Goal: Contribute content: Contribute content

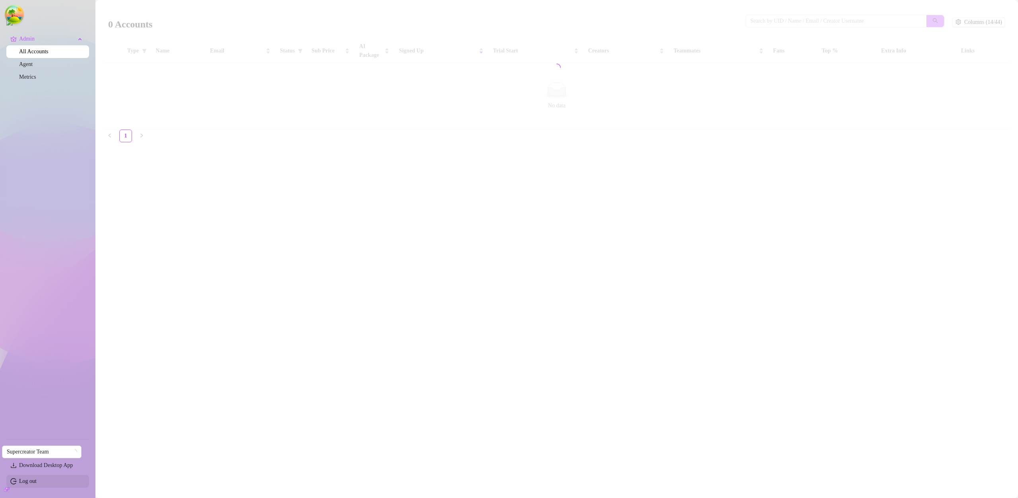
click at [37, 479] on link "Log out" at bounding box center [27, 481] width 17 height 6
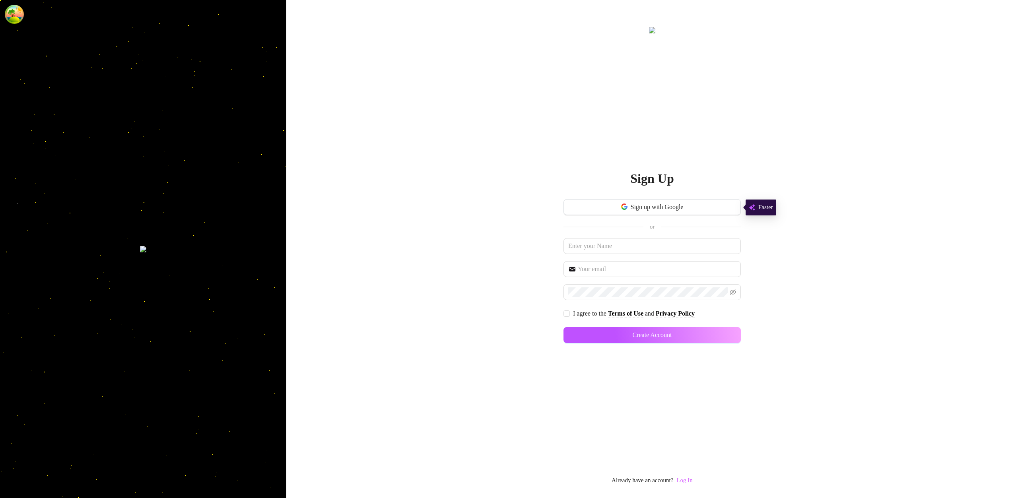
click at [687, 481] on link "Log In" at bounding box center [685, 480] width 16 height 6
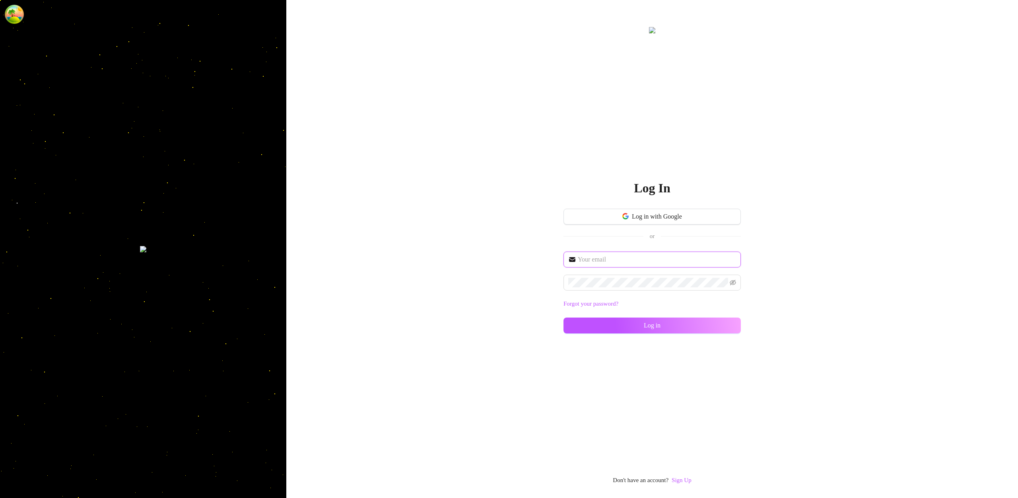
click at [617, 258] on input "text" at bounding box center [657, 260] width 158 height 10
type input "[EMAIL_ADDRESS][DOMAIN_NAME]"
click at [689, 319] on button "Log in" at bounding box center [652, 326] width 177 height 16
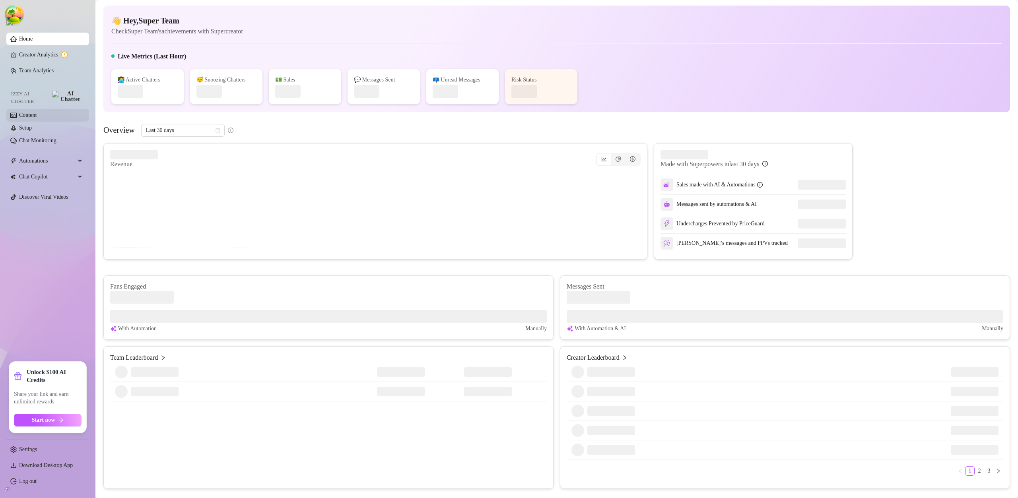
click at [37, 112] on link "Content" at bounding box center [27, 115] width 17 height 6
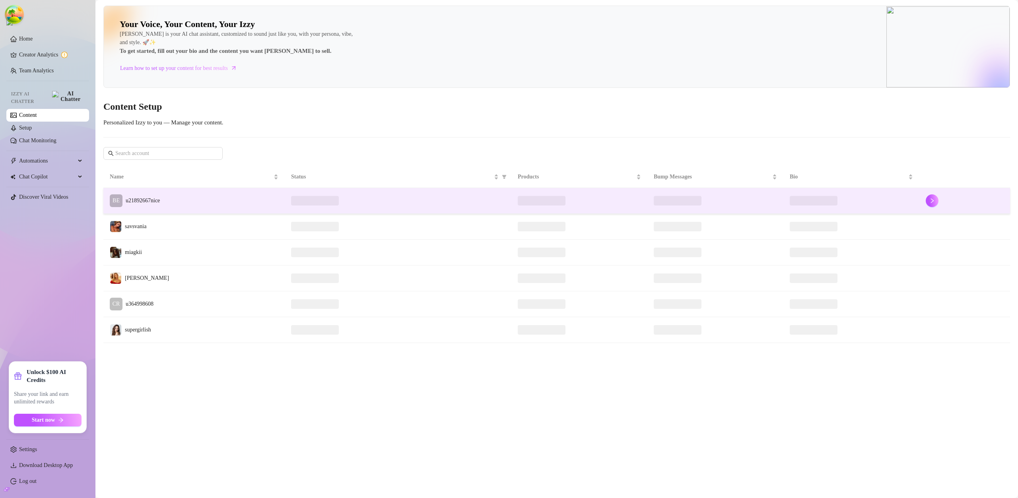
click at [269, 202] on td "BE u21892667nice" at bounding box center [193, 201] width 181 height 26
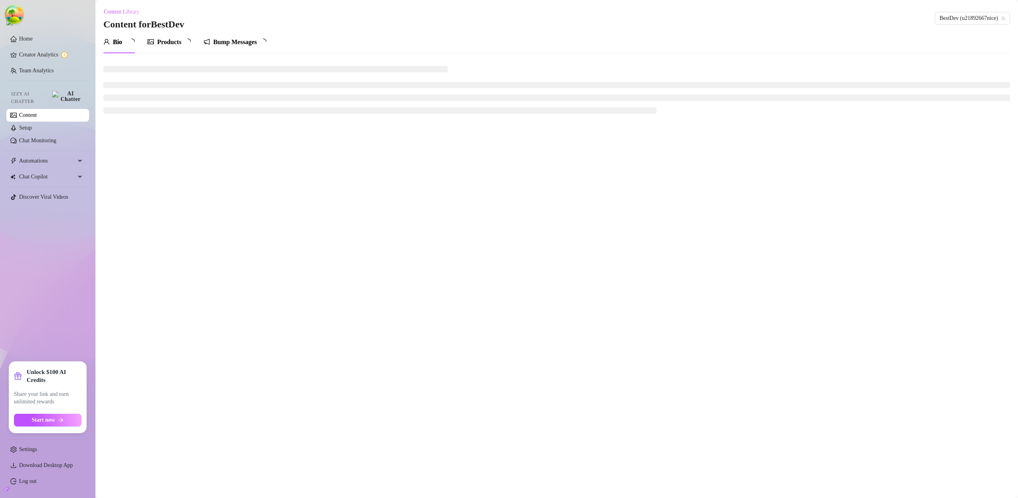
click at [228, 44] on div "Bump Messages" at bounding box center [235, 42] width 44 height 10
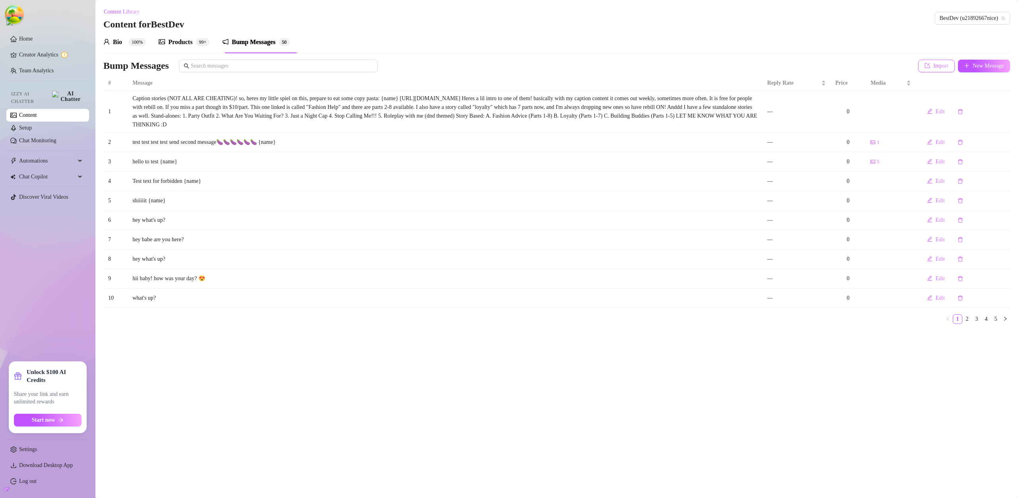
click at [936, 63] on span "Import" at bounding box center [940, 66] width 15 height 6
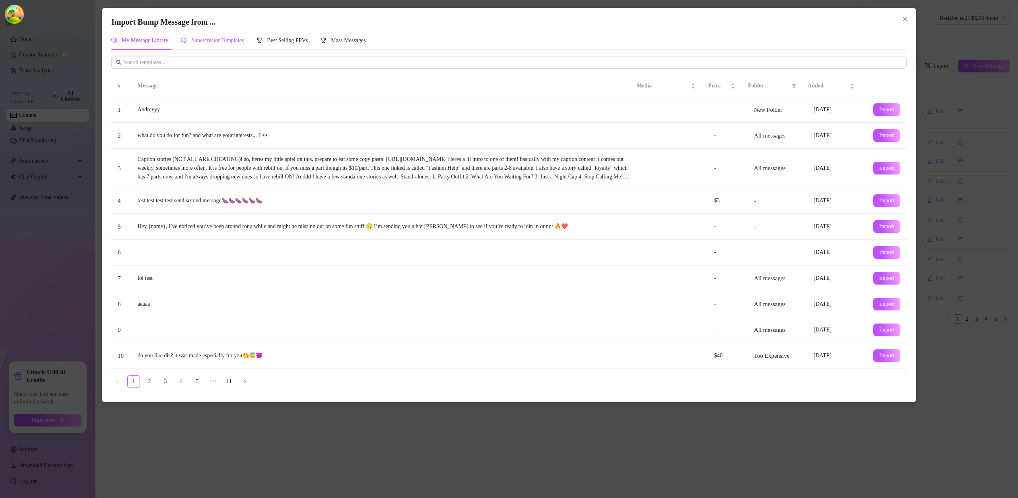
click at [237, 37] on span "Supercreator Templates" at bounding box center [217, 40] width 52 height 6
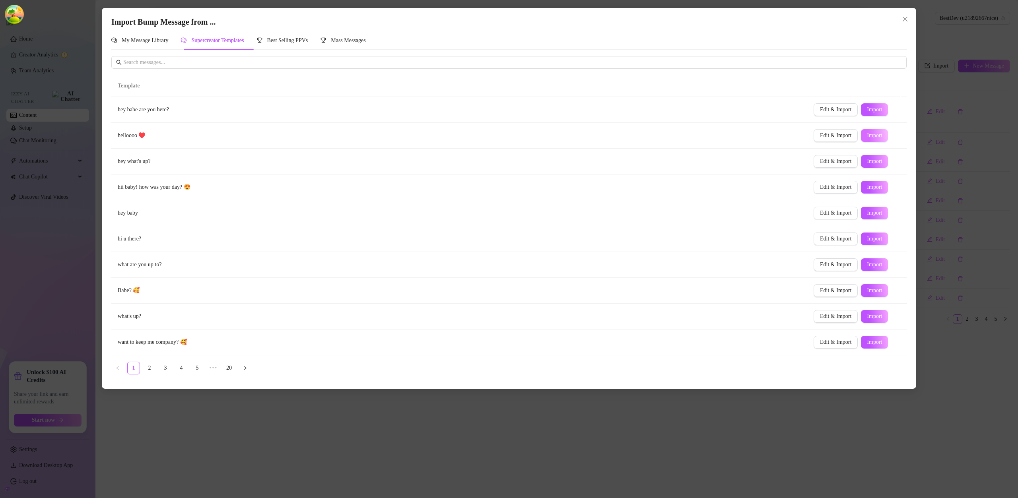
click at [868, 140] on button "Import" at bounding box center [874, 135] width 27 height 13
click at [867, 108] on span "Import" at bounding box center [874, 110] width 15 height 6
type textarea "hey babe are you here?"
click at [837, 107] on span "Edit & Import" at bounding box center [835, 110] width 31 height 6
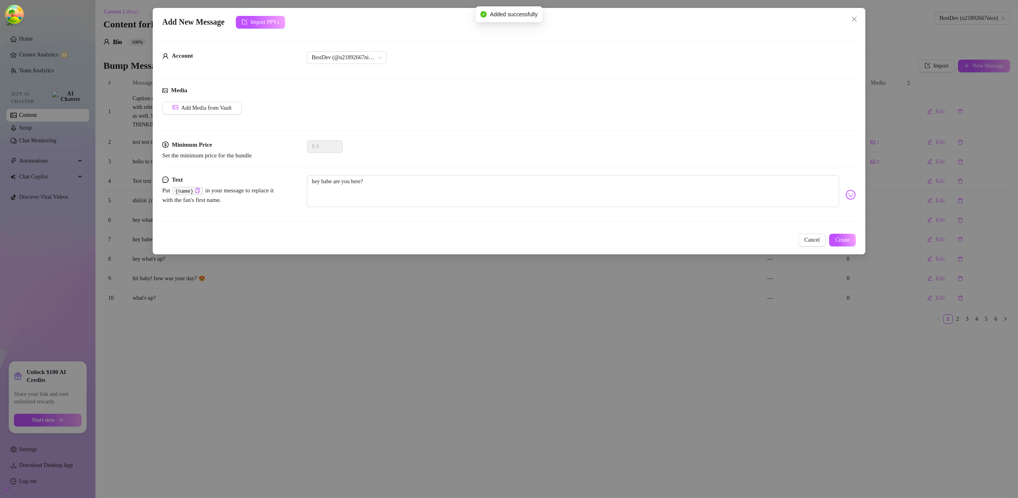
type input "0"
click at [529, 193] on textarea "hey babe are you here?" at bounding box center [573, 191] width 532 height 32
type textarea "hey babe are you here?1"
type textarea "hey babe are you here?10"
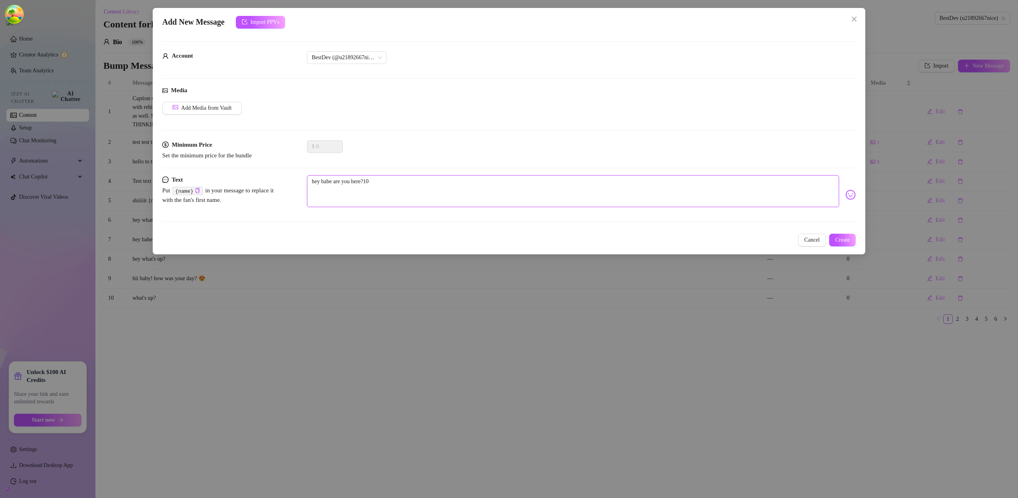
type textarea "hey babe are you here?100"
click at [197, 107] on span "Add Media from Vault" at bounding box center [206, 108] width 51 height 6
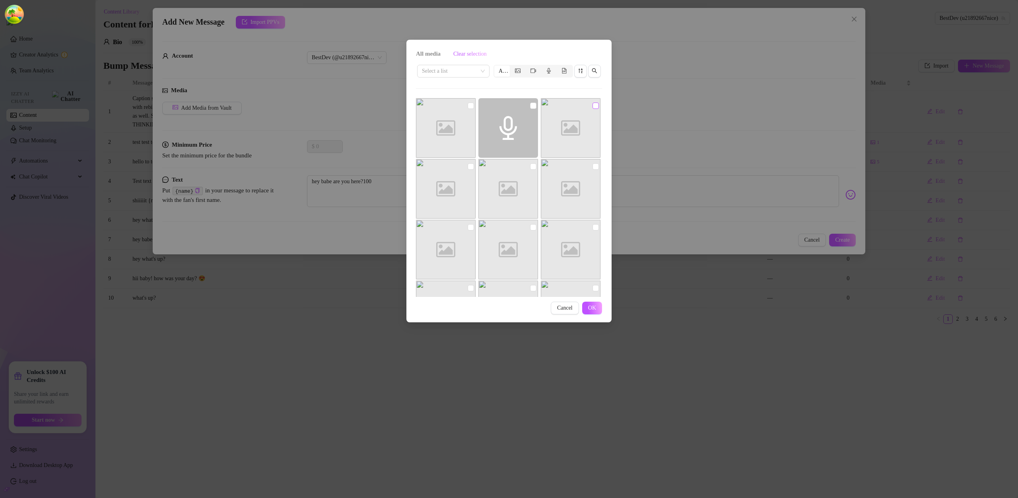
click at [593, 106] on input "checkbox" at bounding box center [596, 106] width 6 height 6
checkbox input "true"
click at [591, 309] on span "OK" at bounding box center [592, 308] width 8 height 6
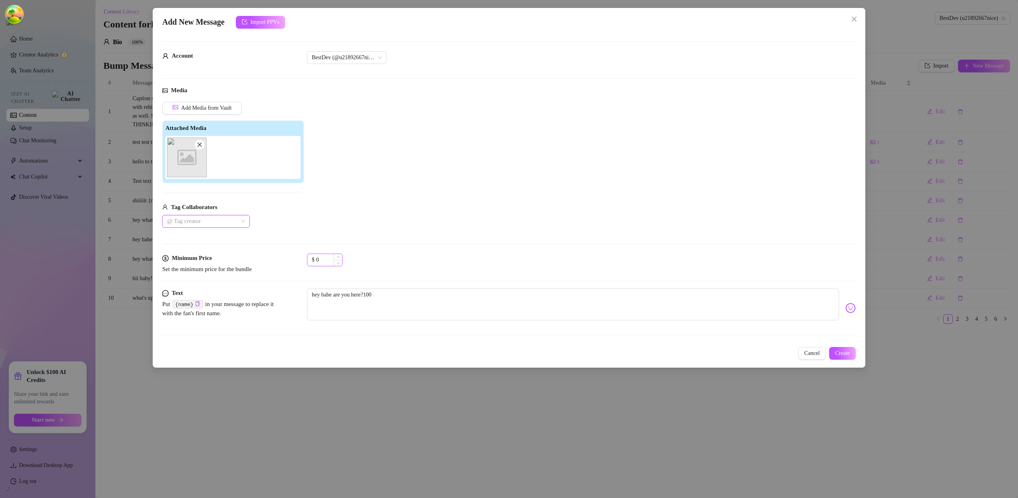
drag, startPoint x: 306, startPoint y: 267, endPoint x: 311, endPoint y: 264, distance: 5.5
click at [306, 267] on div "Minimum Price Set the minimum price for the bundle $ 0" at bounding box center [509, 264] width 694 height 20
click at [324, 261] on input "0" at bounding box center [329, 260] width 26 height 12
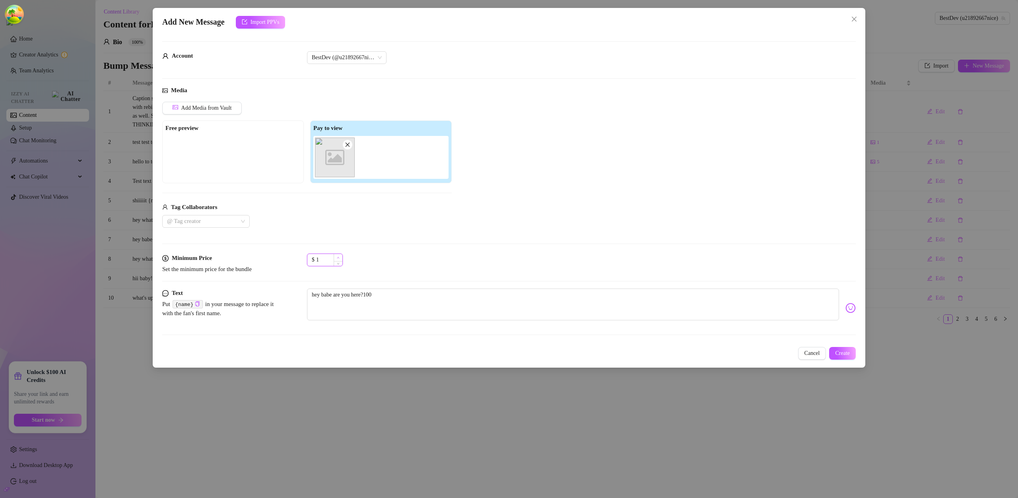
click at [338, 257] on icon "up" at bounding box center [338, 258] width 3 height 3
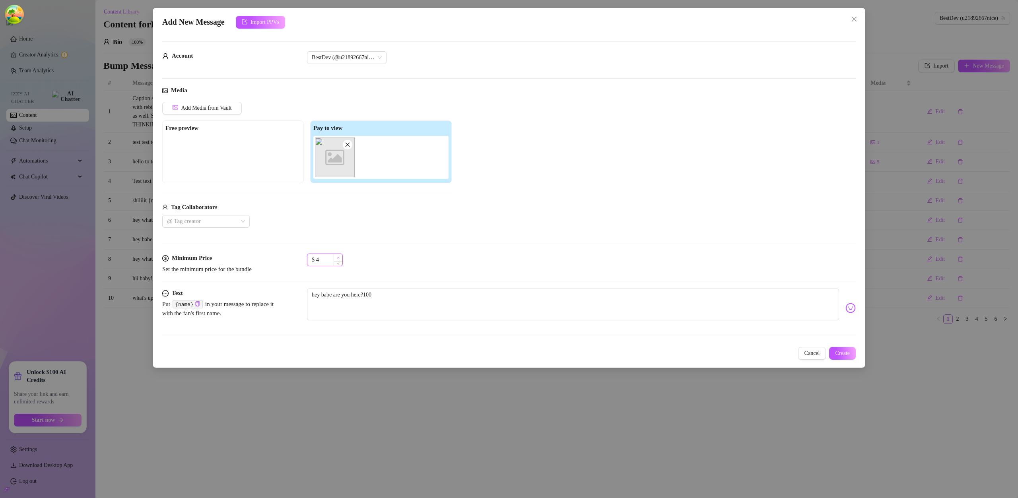
type input "5"
click at [835, 351] on span "Create" at bounding box center [842, 353] width 15 height 6
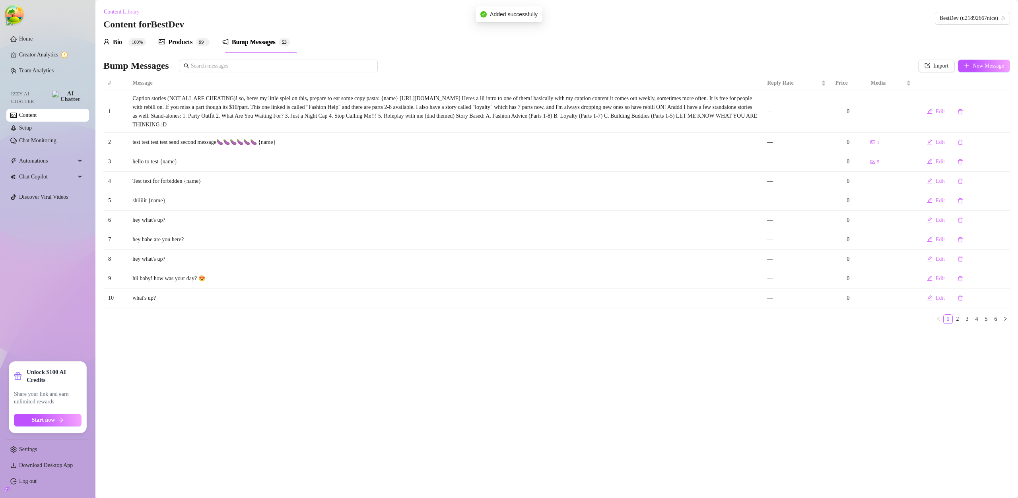
click at [185, 47] on div "Products 99+" at bounding box center [184, 42] width 51 height 22
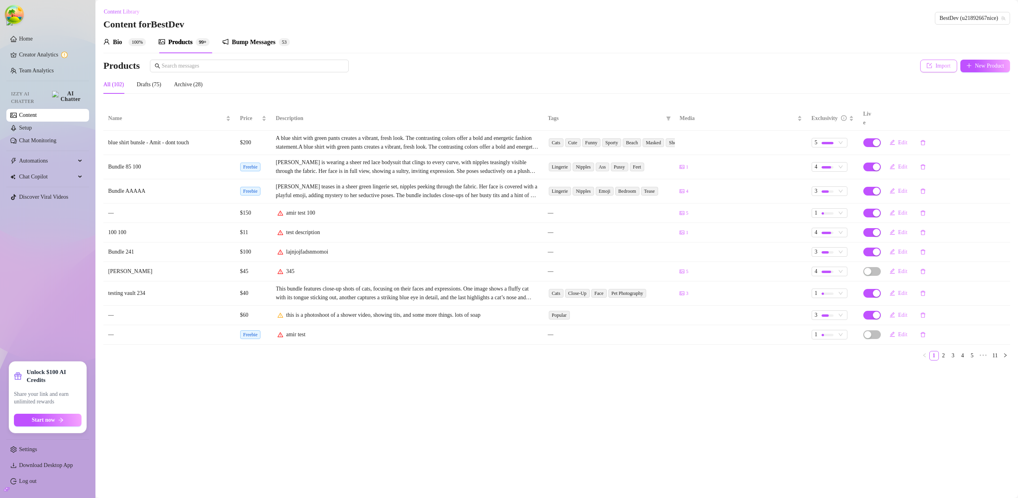
click at [934, 69] on button "Import" at bounding box center [938, 66] width 37 height 13
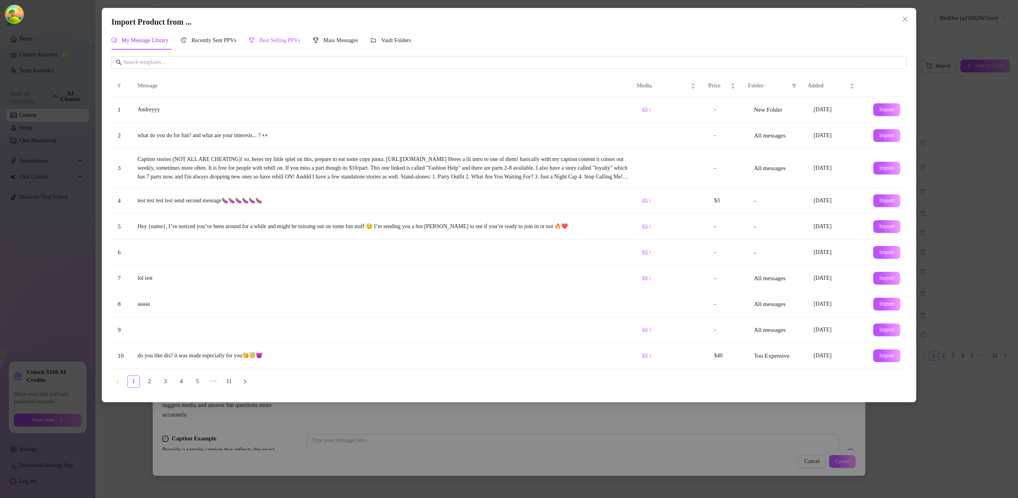
click at [292, 43] on span "Best Selling PPVs" at bounding box center [279, 40] width 41 height 6
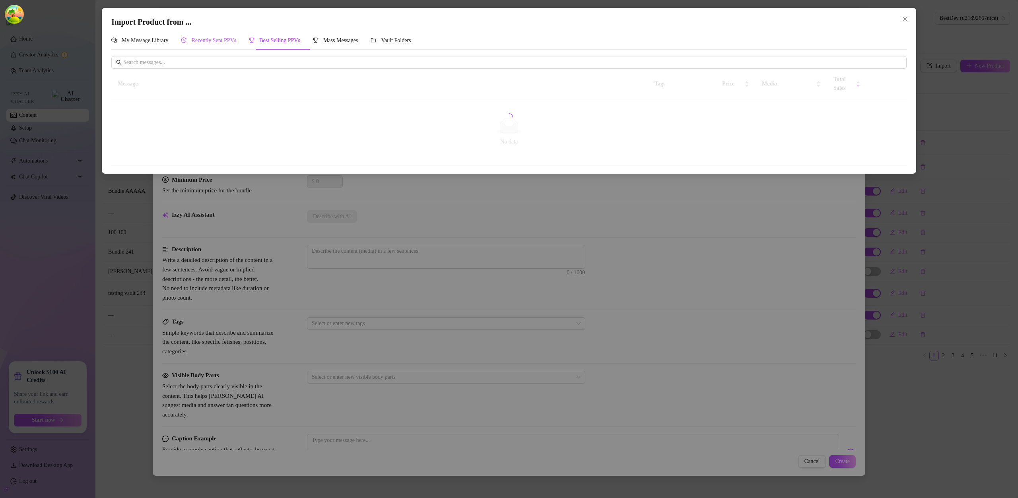
click at [227, 38] on span "Recently Sent PPVs" at bounding box center [213, 40] width 45 height 6
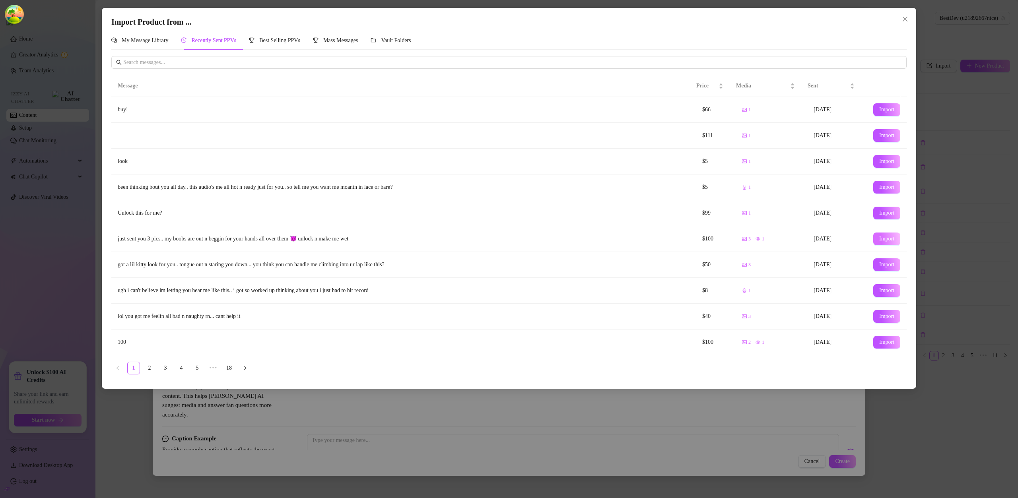
click at [883, 240] on span "Import" at bounding box center [886, 239] width 15 height 6
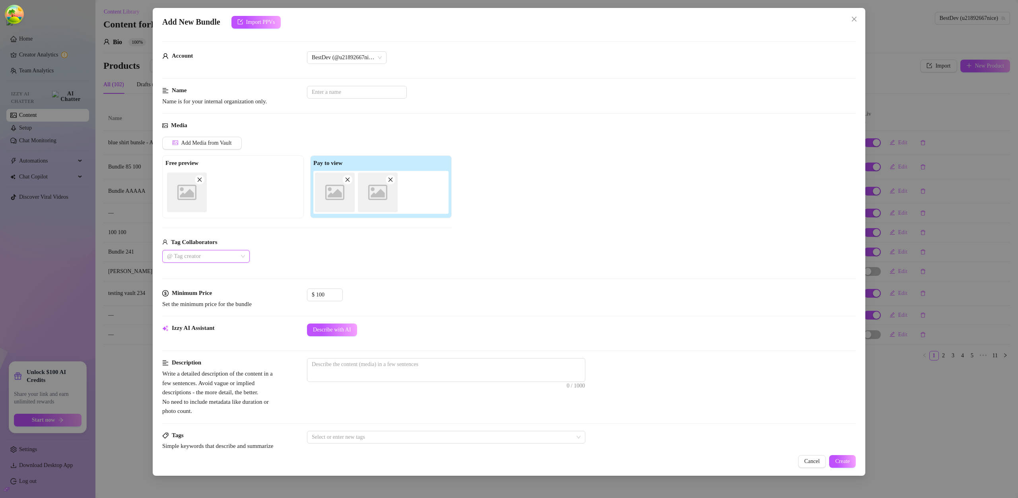
type textarea "just sent you 3 pics.. my boobs are out n beggin for your hands all over them 😈…"
click at [833, 462] on button "Create" at bounding box center [842, 461] width 27 height 13
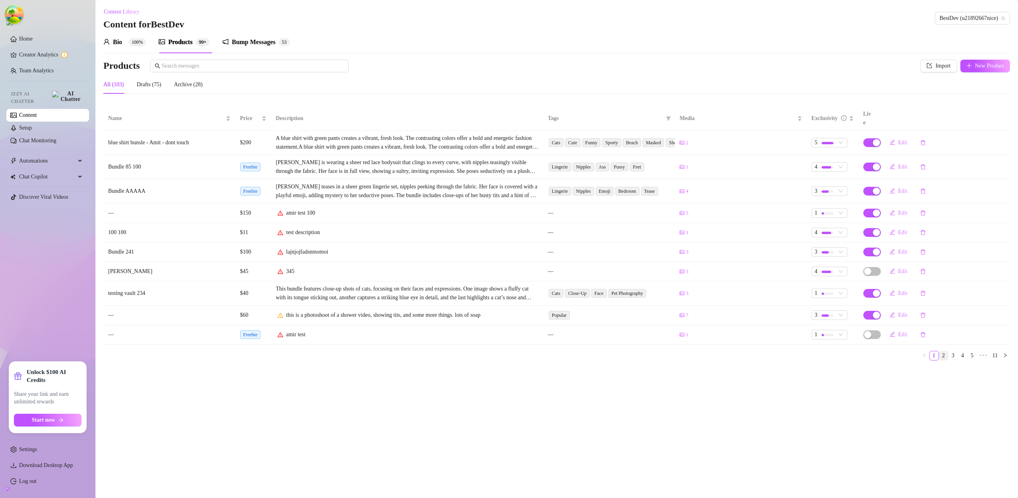
click at [943, 352] on link "2" at bounding box center [943, 356] width 9 height 9
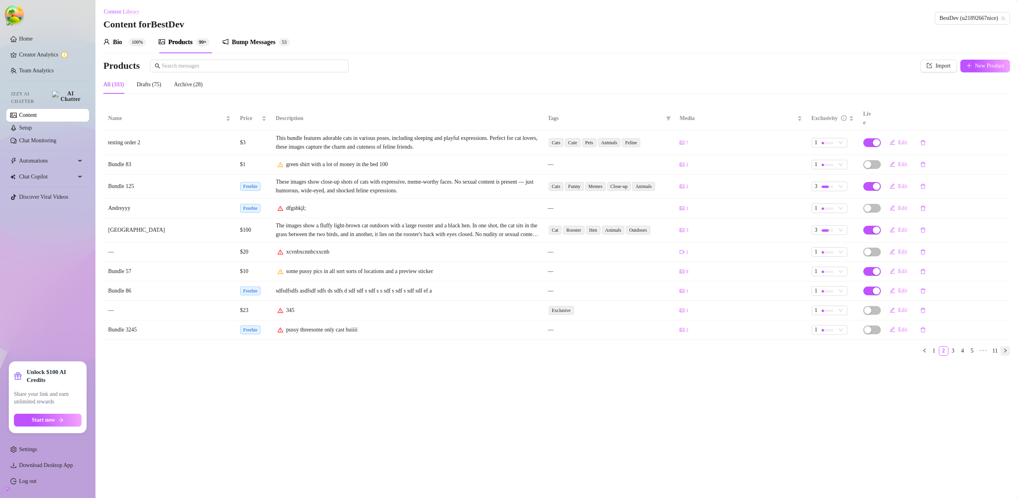
click at [1004, 348] on icon "right" at bounding box center [1005, 350] width 5 height 5
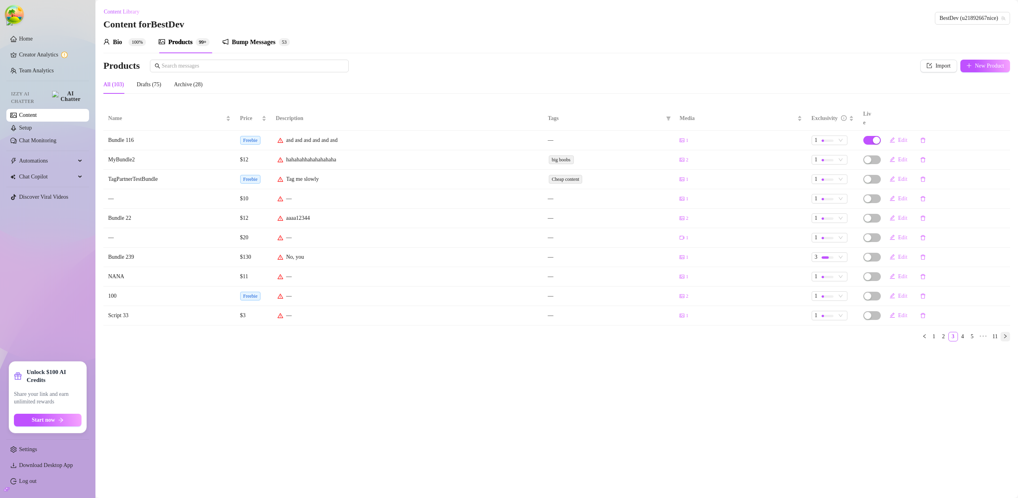
click at [1005, 334] on icon "right" at bounding box center [1005, 336] width 5 height 5
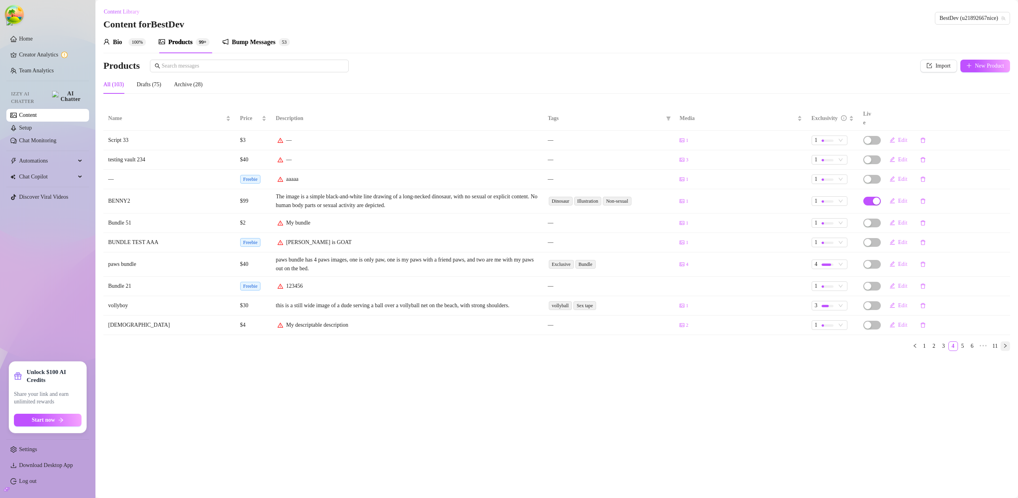
click at [1007, 344] on icon "right" at bounding box center [1005, 346] width 5 height 5
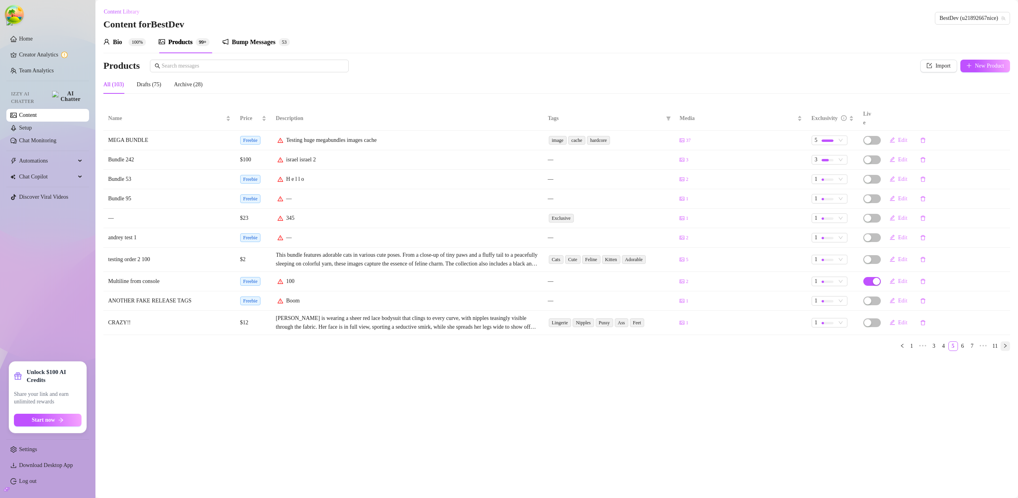
click at [1007, 344] on icon "right" at bounding box center [1005, 346] width 5 height 5
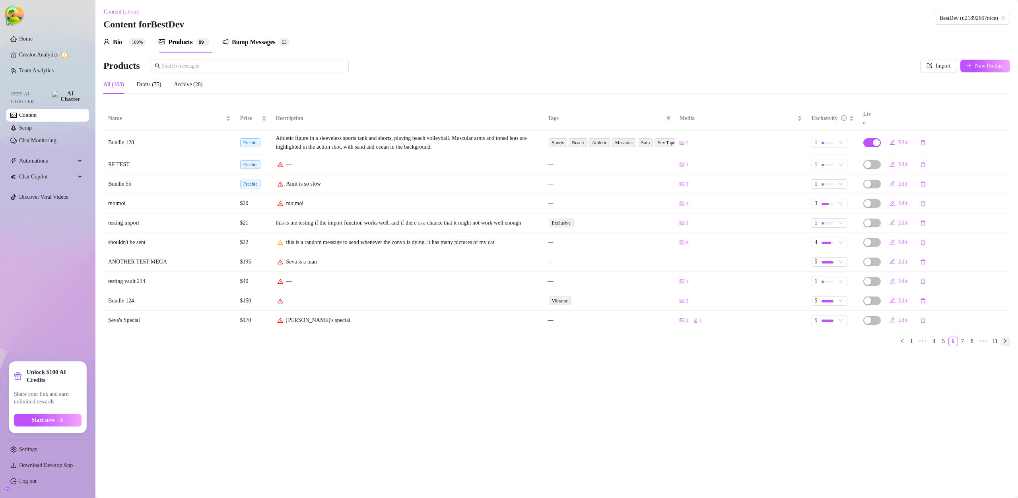
click at [1007, 339] on icon "right" at bounding box center [1005, 341] width 5 height 5
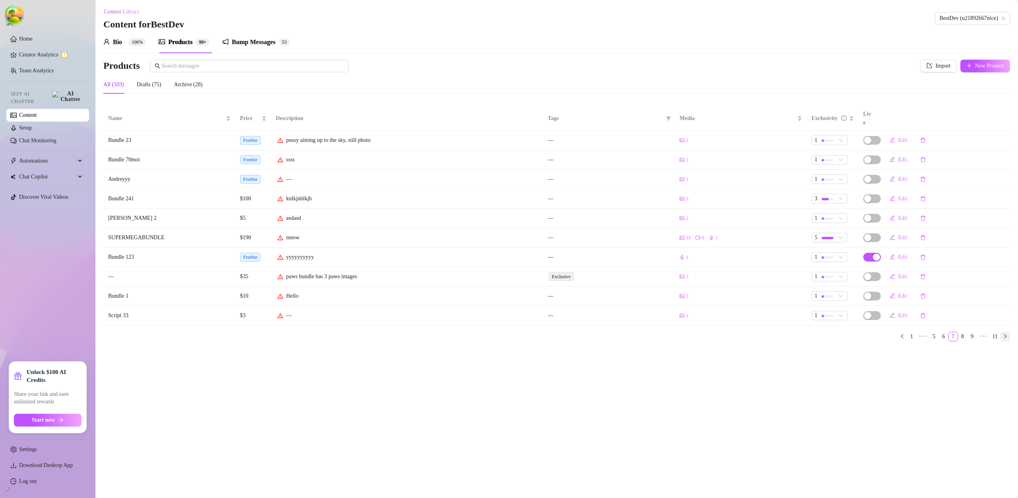
click at [1007, 336] on div "Name Price Description Tags Media Exclusivity Live Bundle 23 Freebie pussy aimi…" at bounding box center [556, 227] width 907 height 241
click at [1007, 334] on icon "right" at bounding box center [1005, 336] width 5 height 5
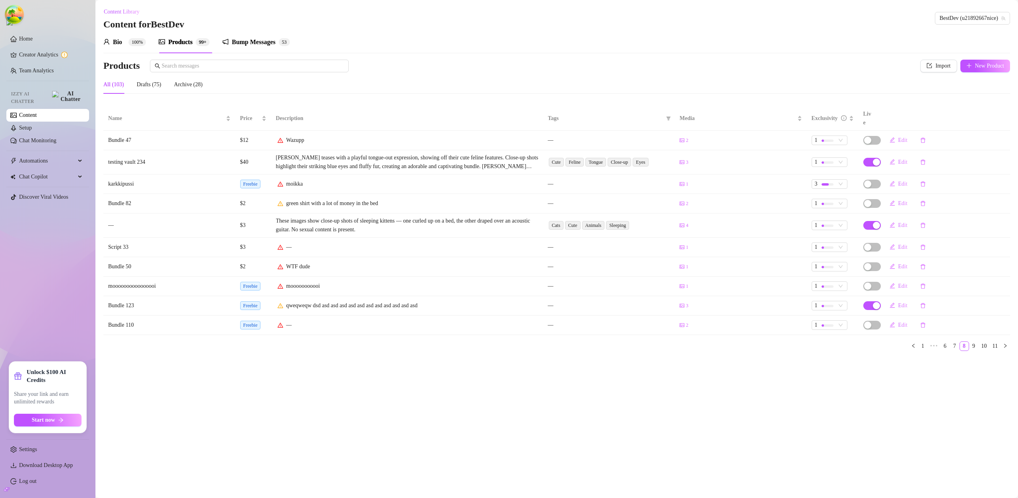
click at [1006, 329] on div "Name Price Description Tags Media Exclusivity Live Bundle 47 $12 Wazupp — 2 1 E…" at bounding box center [556, 229] width 907 height 245
click at [1007, 344] on icon "right" at bounding box center [1005, 346] width 5 height 5
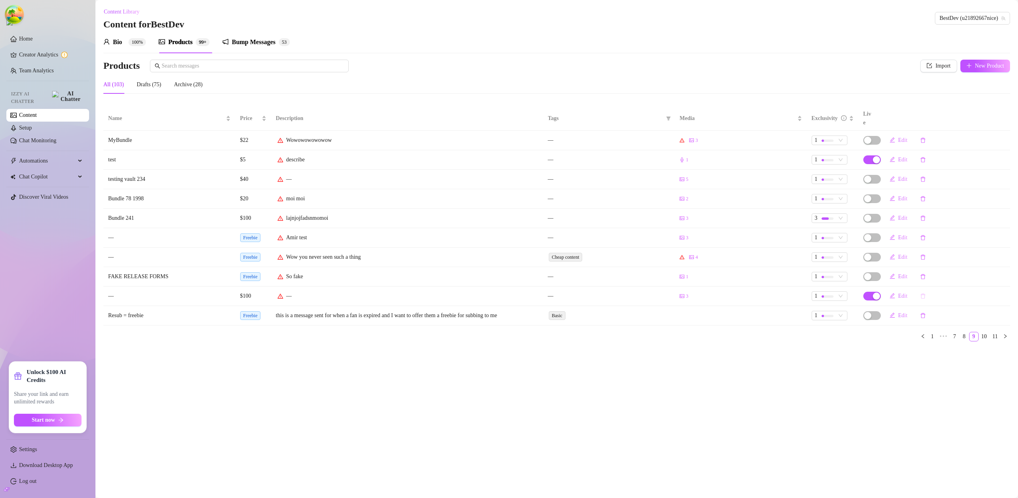
click at [924, 294] on icon "delete" at bounding box center [923, 297] width 6 height 6
click at [969, 267] on span "Yes" at bounding box center [965, 267] width 8 height 6
